Goal: Communication & Community: Answer question/provide support

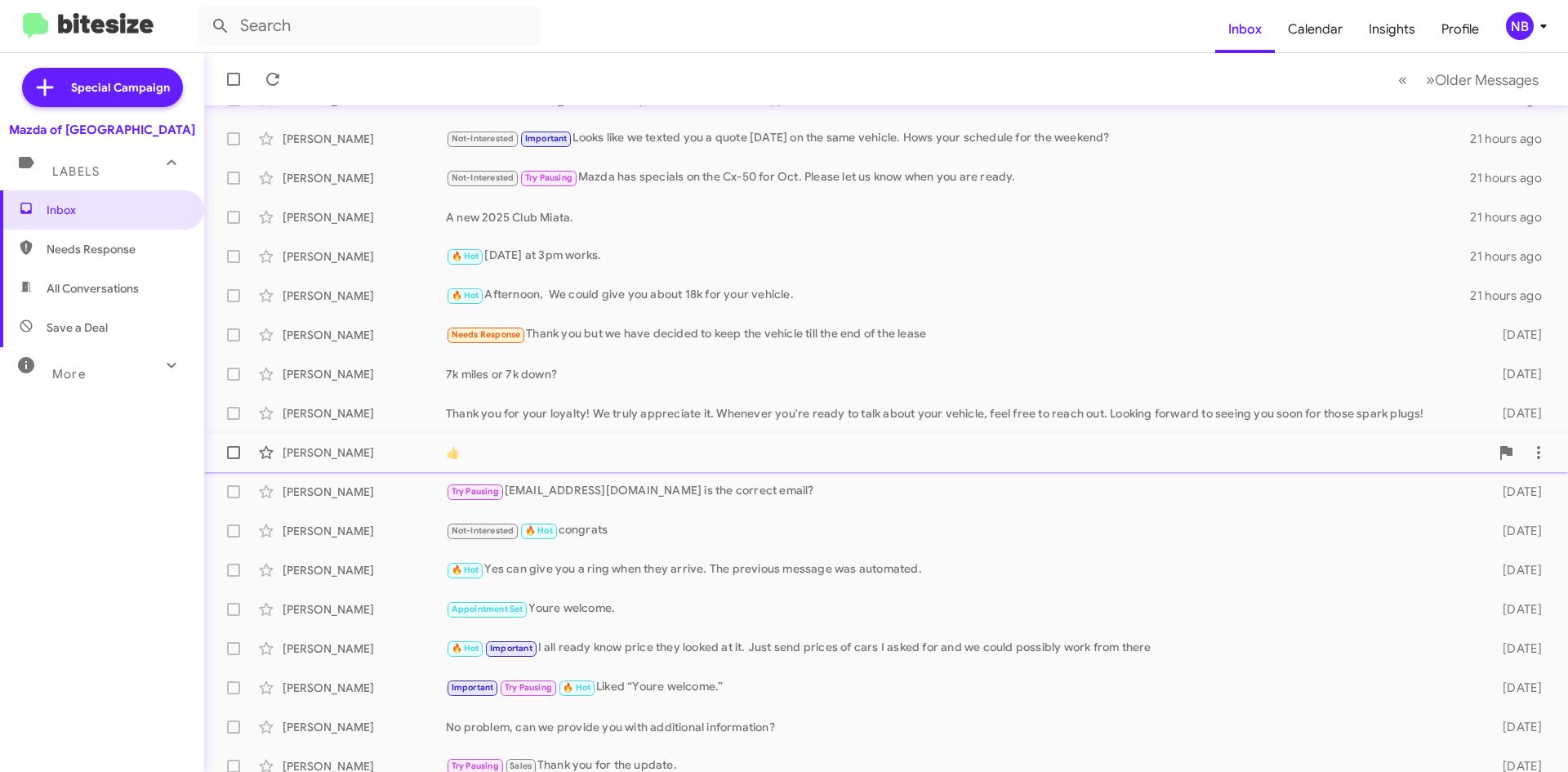
scroll to position [177, 0]
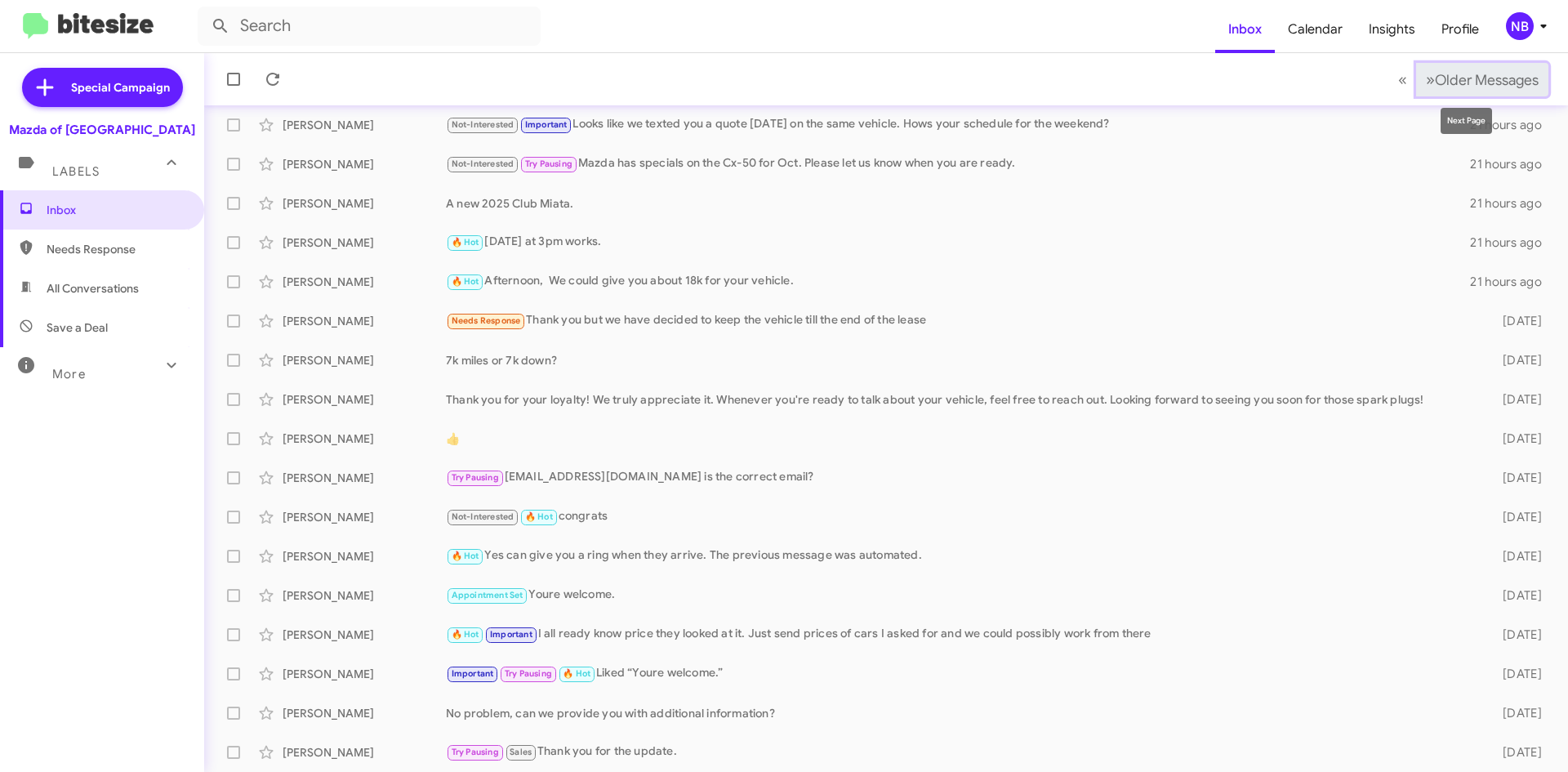
click at [1462, 84] on span "Older Messages" at bounding box center [1486, 80] width 104 height 18
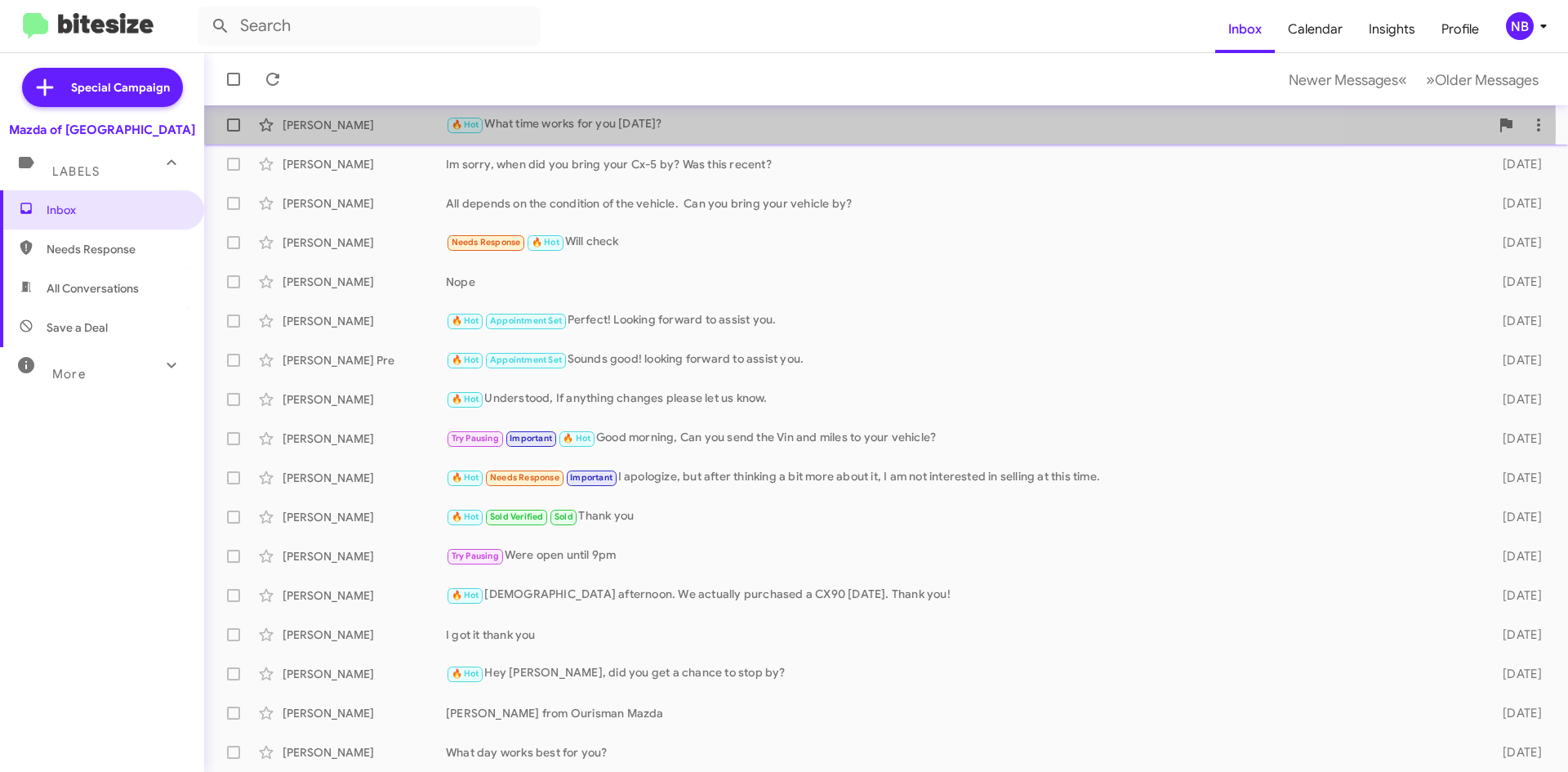
click at [620, 128] on div "🔥 Hot What time works for you [DATE]?" at bounding box center [967, 124] width 1043 height 18
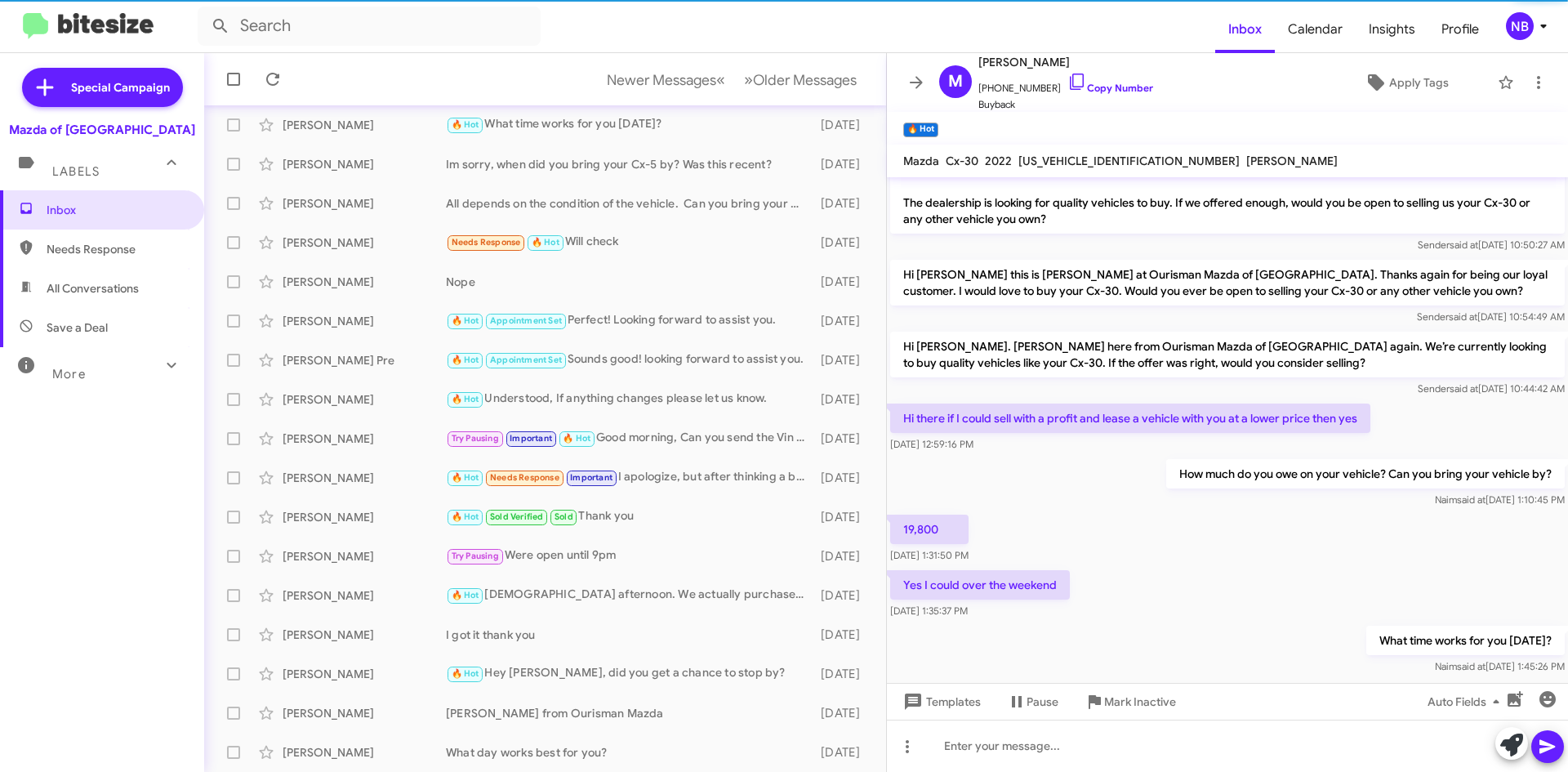
scroll to position [53, 0]
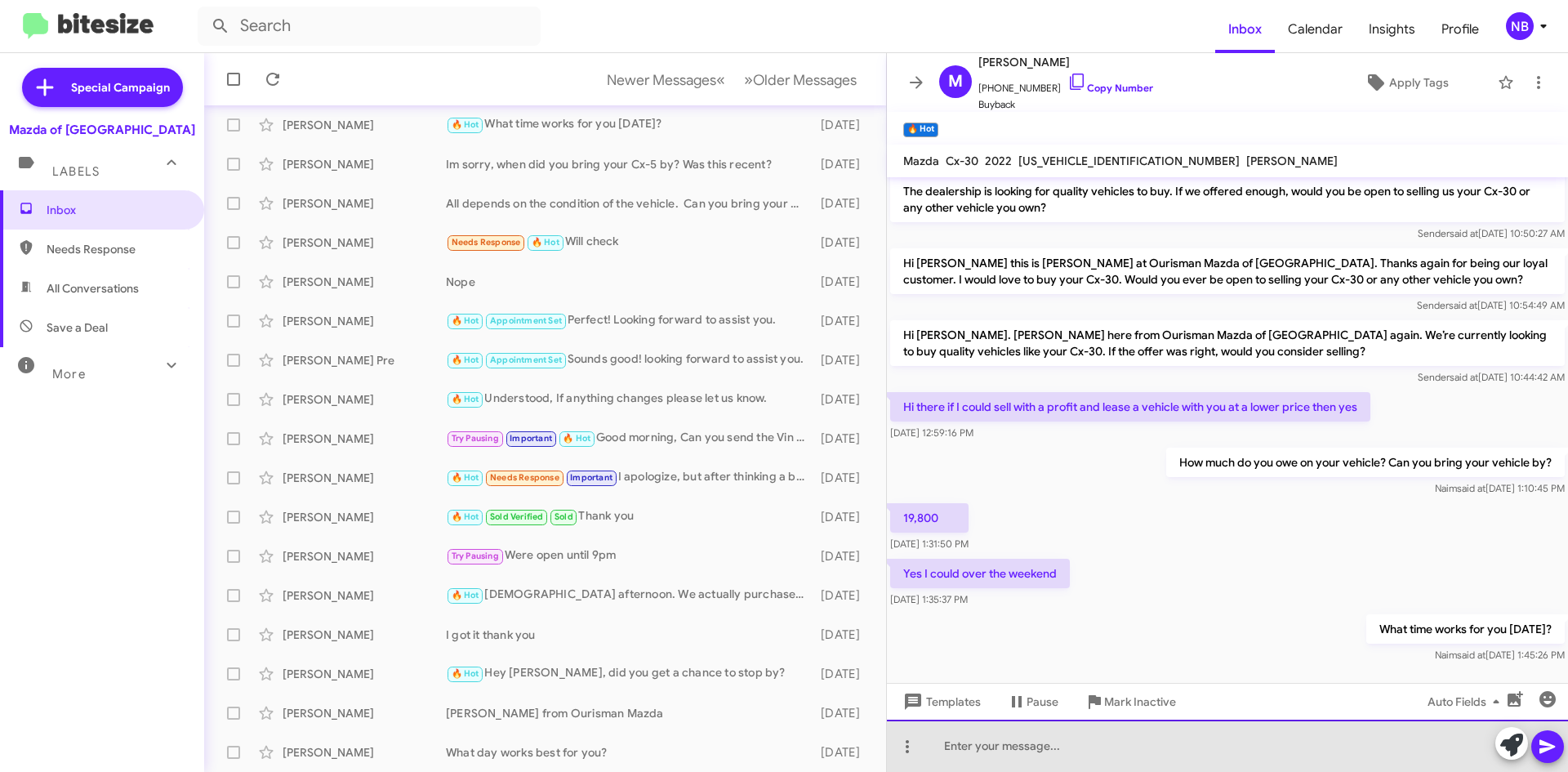
click at [995, 740] on div at bounding box center [1227, 745] width 681 height 53
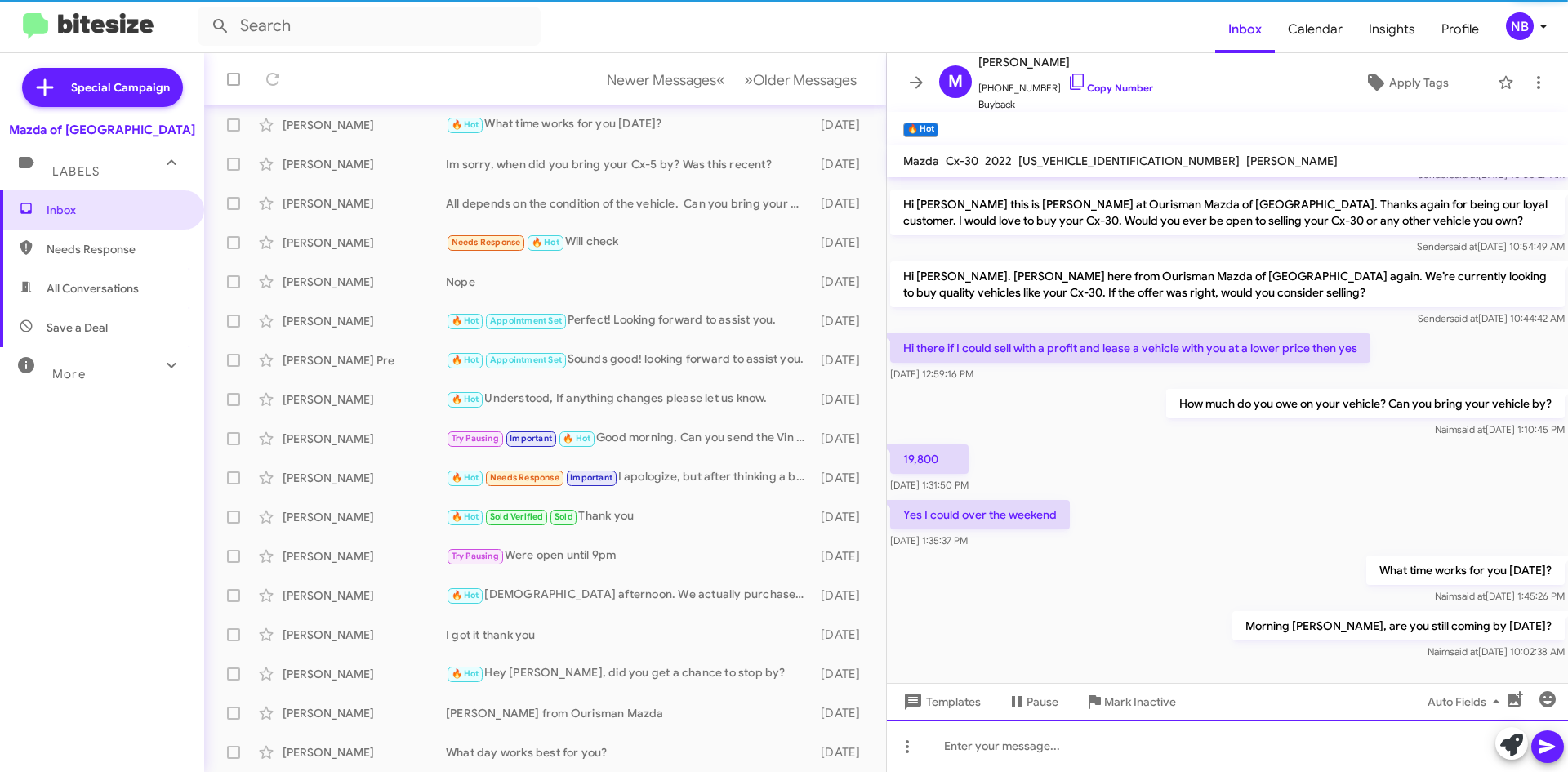
scroll to position [112, 0]
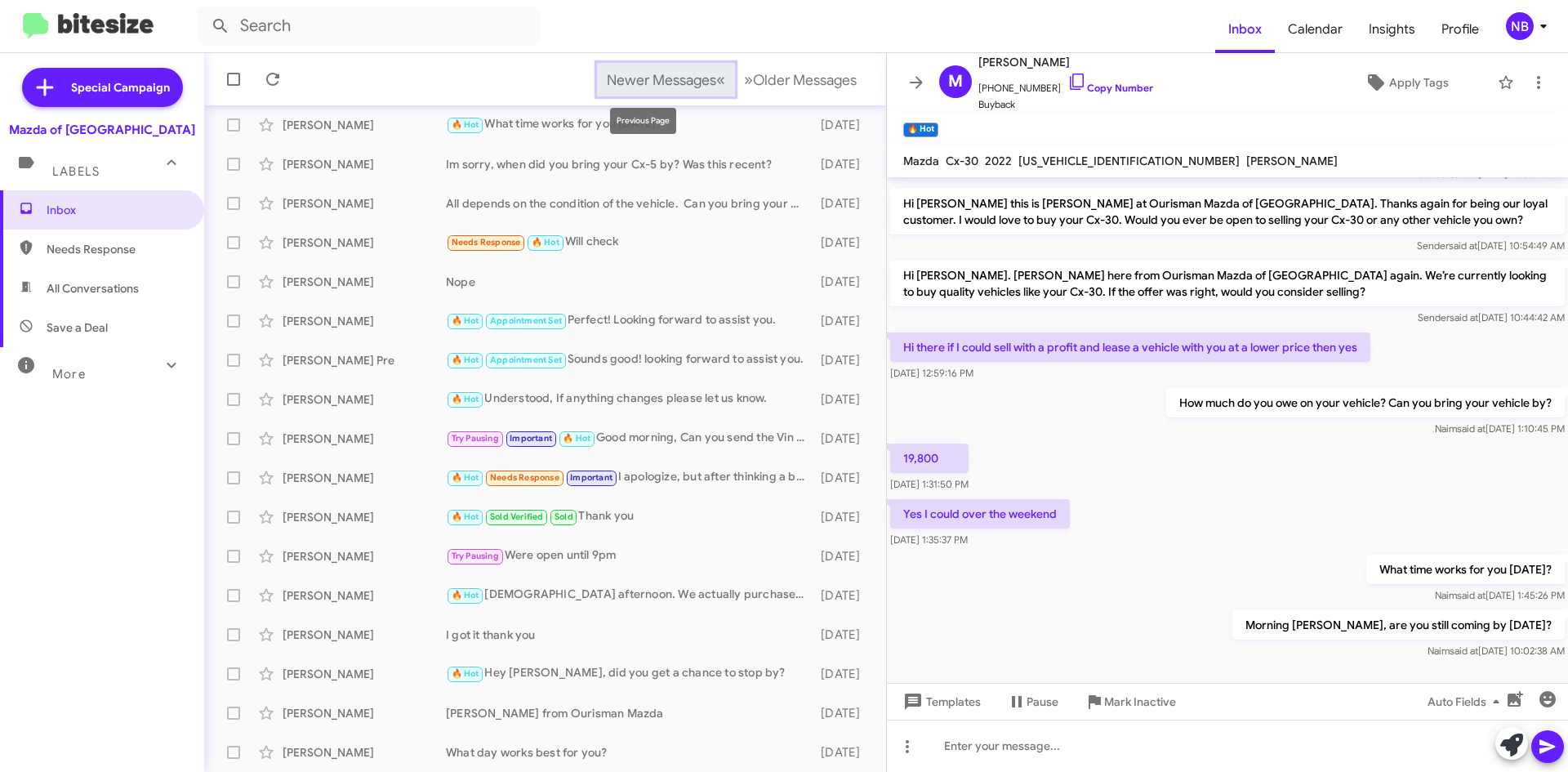
click at [686, 80] on span "Newer Messages" at bounding box center [661, 80] width 110 height 18
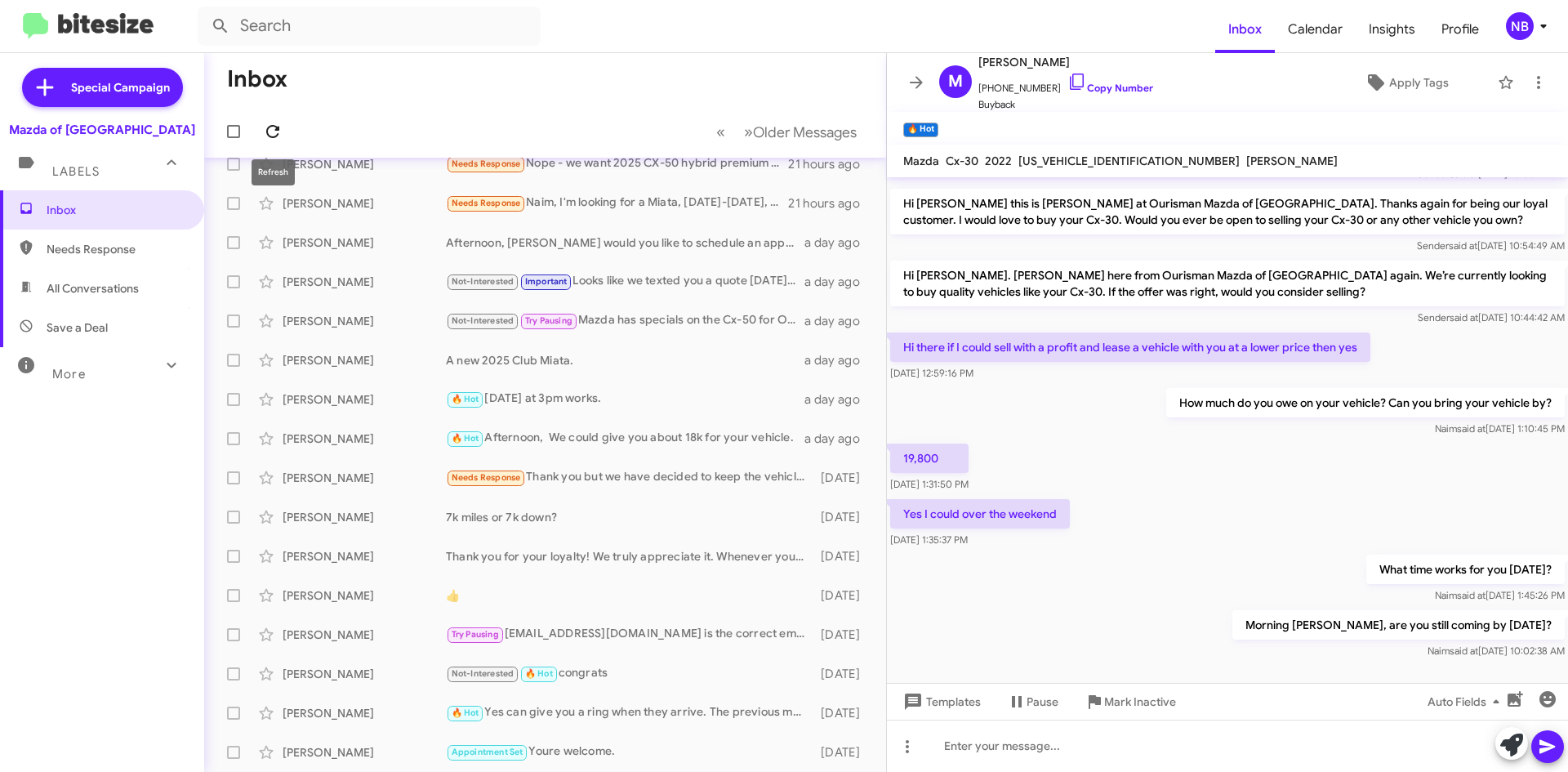
click at [273, 125] on icon at bounding box center [273, 131] width 19 height 19
